Goal: Task Accomplishment & Management: Use online tool/utility

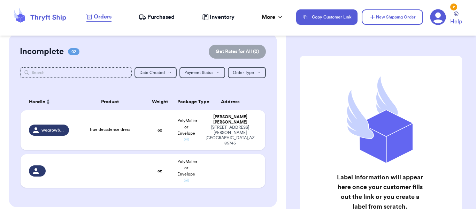
scroll to position [136, 0]
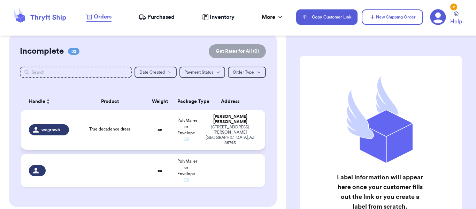
click at [94, 126] on div "True decadence dress" at bounding box center [109, 129] width 41 height 6
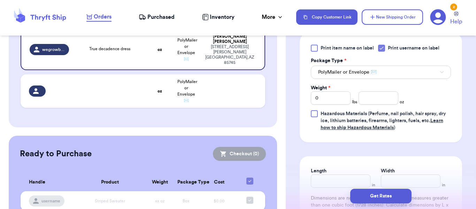
scroll to position [329, 0]
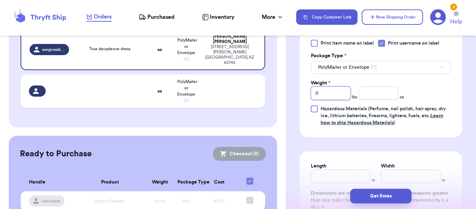
click at [330, 88] on input "0" at bounding box center [331, 92] width 40 height 13
type input "2"
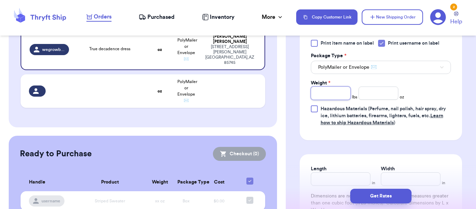
type input "1"
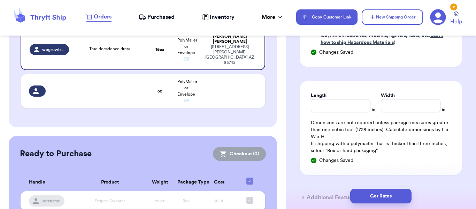
scroll to position [409, 0]
type input "5"
click at [322, 99] on input "Length" at bounding box center [341, 105] width 60 height 13
type input "9"
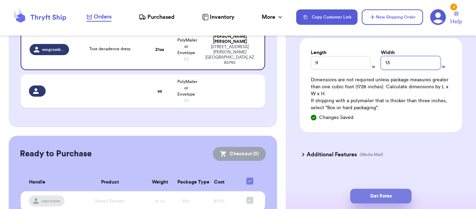
type input "13"
click at [375, 194] on button "Get Rates" at bounding box center [380, 195] width 61 height 15
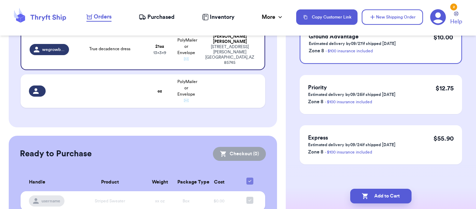
scroll to position [0, 0]
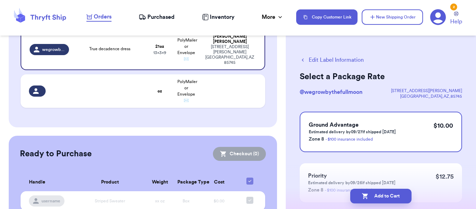
click at [312, 60] on button "Edit Label Information" at bounding box center [331, 60] width 64 height 8
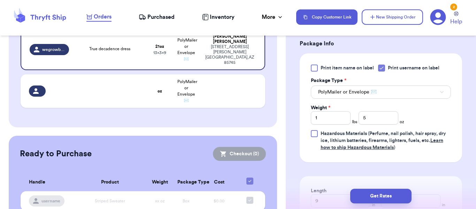
scroll to position [304, 0]
click at [403, 85] on button "PolyMailer or Envelope ✉️" at bounding box center [381, 91] width 140 height 13
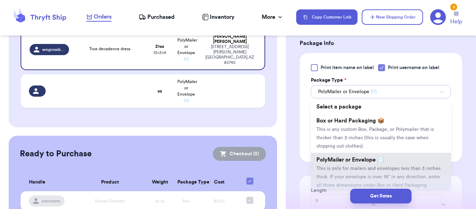
click at [403, 85] on button "PolyMailer or Envelope ✉️" at bounding box center [381, 91] width 140 height 13
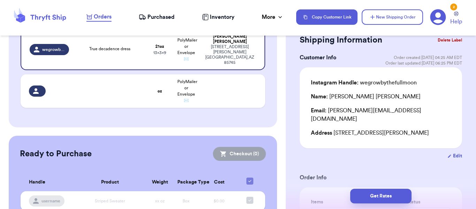
scroll to position [22, 0]
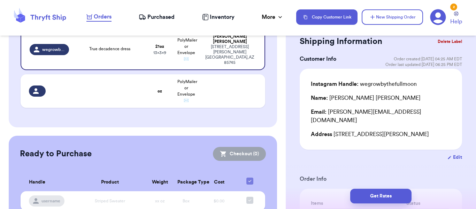
drag, startPoint x: 438, startPoint y: 128, endPoint x: 335, endPoint y: 124, distance: 103.8
click at [335, 130] on div "Address [STREET_ADDRESS][PERSON_NAME]" at bounding box center [381, 134] width 140 height 8
